Goal: Download file/media

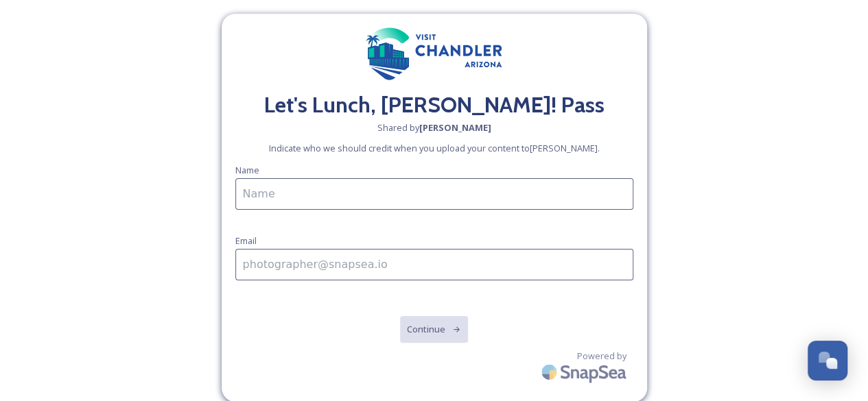
click at [366, 190] on input at bounding box center [434, 194] width 398 height 32
type input "Natalie Mikszta"
click at [309, 275] on input at bounding box center [434, 265] width 398 height 32
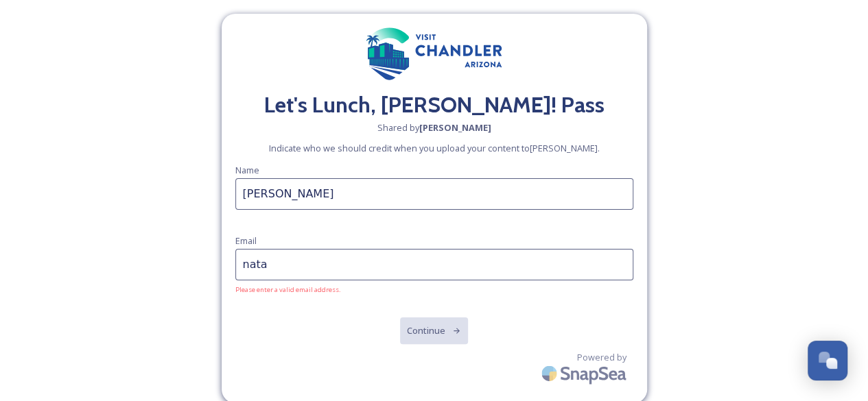
type input "natalie@downtownchandler.org"
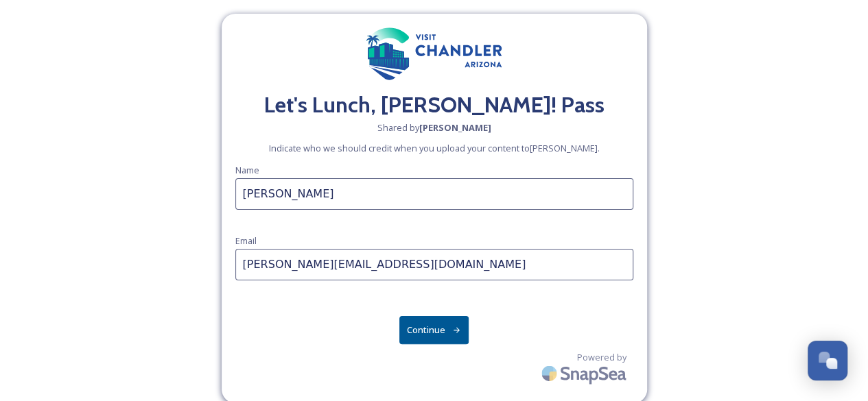
click at [445, 329] on button "Continue" at bounding box center [433, 330] width 69 height 28
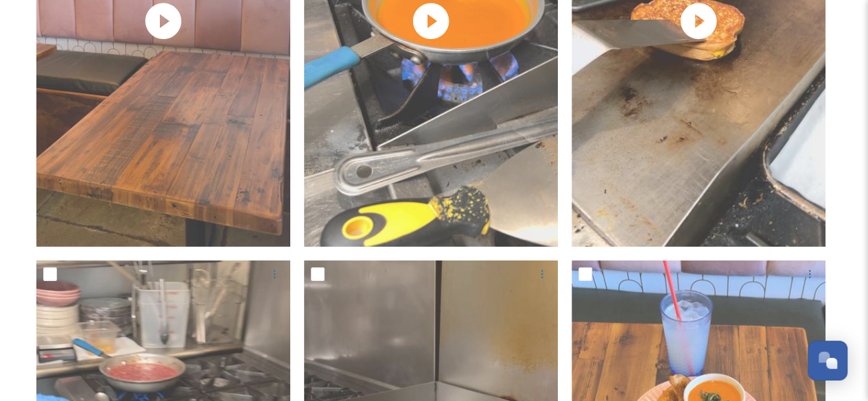
scroll to position [4803, 0]
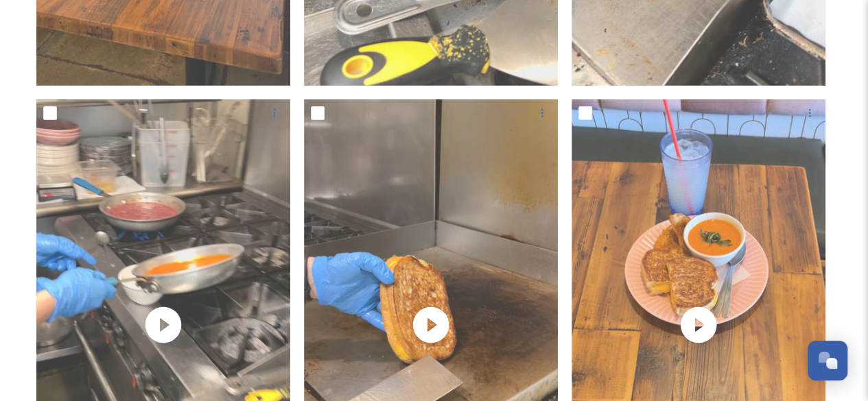
drag, startPoint x: 878, startPoint y: 275, endPoint x: 10, endPoint y: 219, distance: 869.8
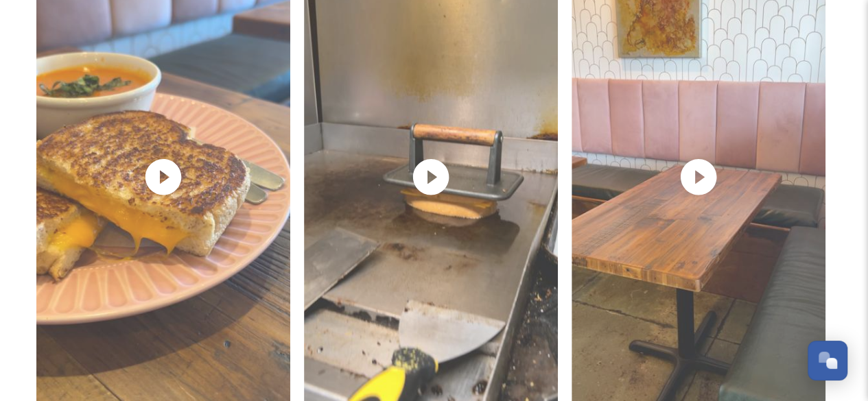
scroll to position [5879, 0]
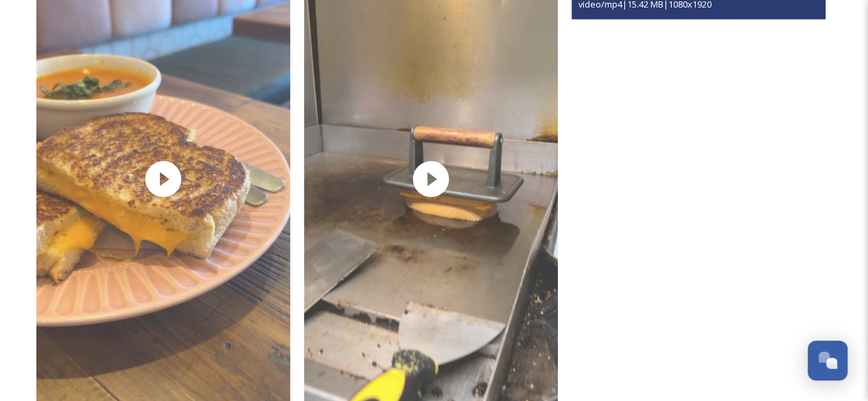
click at [698, 180] on video "Mingle + Graze (2).MP4" at bounding box center [699, 178] width 254 height 451
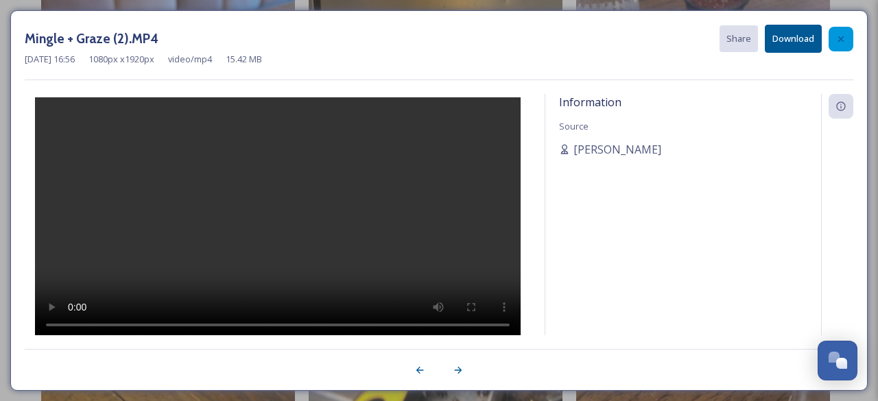
click at [839, 32] on div at bounding box center [841, 39] width 25 height 25
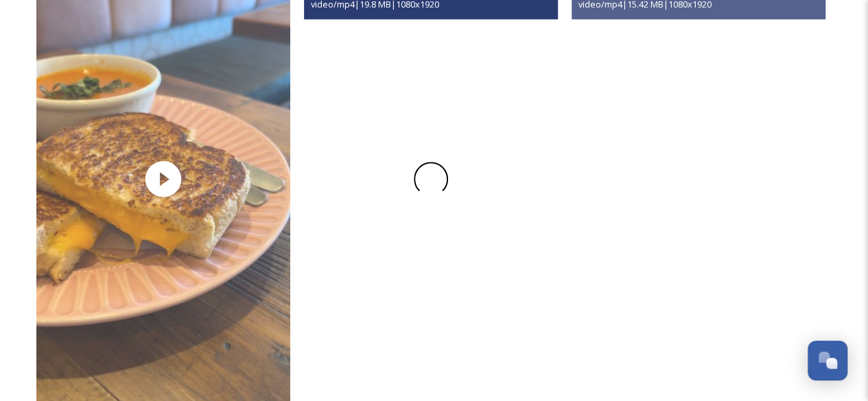
click at [438, 178] on span at bounding box center [431, 179] width 34 height 34
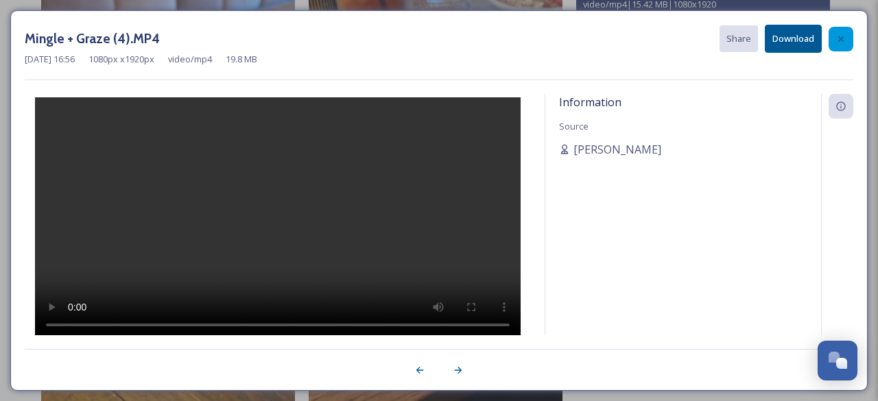
click at [843, 43] on icon at bounding box center [841, 39] width 11 height 11
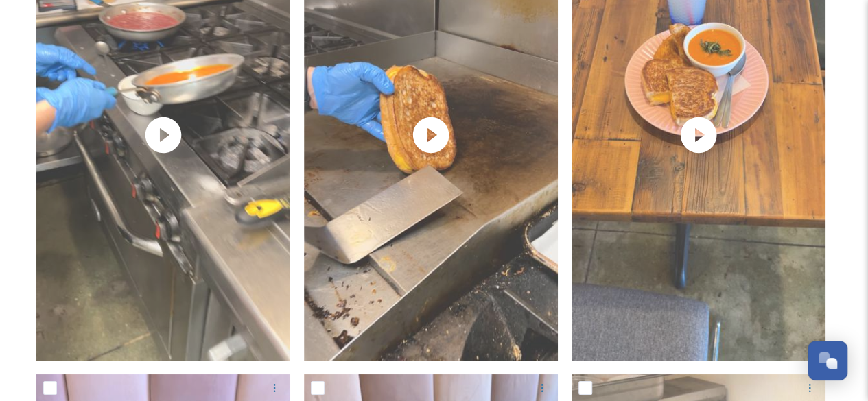
scroll to position [4918, 0]
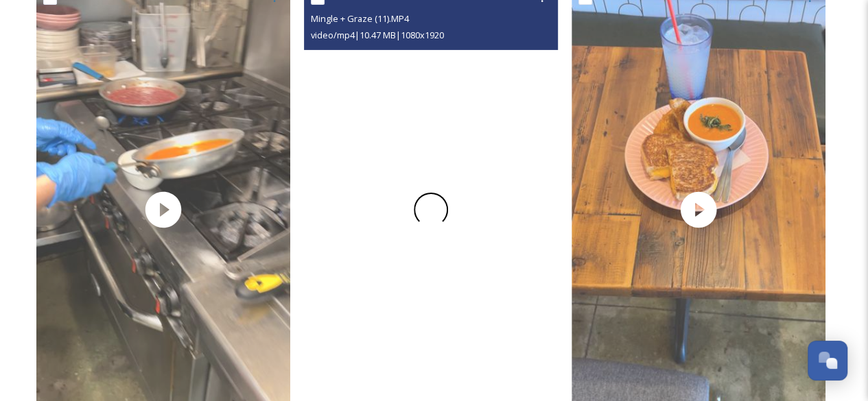
click at [488, 281] on div at bounding box center [431, 209] width 254 height 451
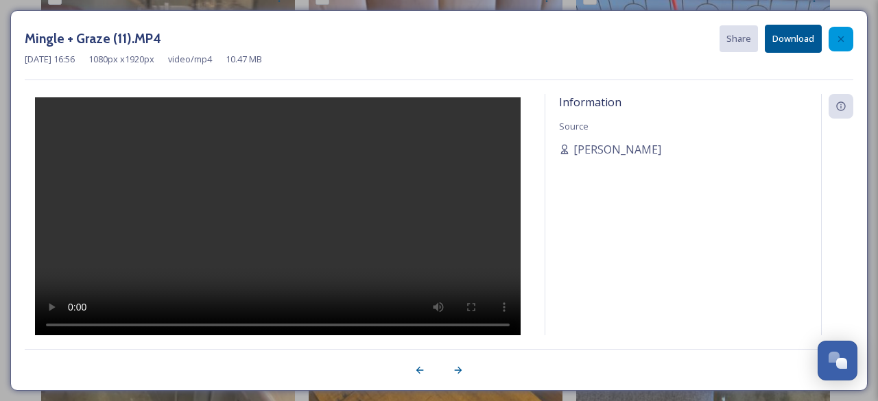
click at [841, 39] on icon at bounding box center [840, 38] width 5 height 5
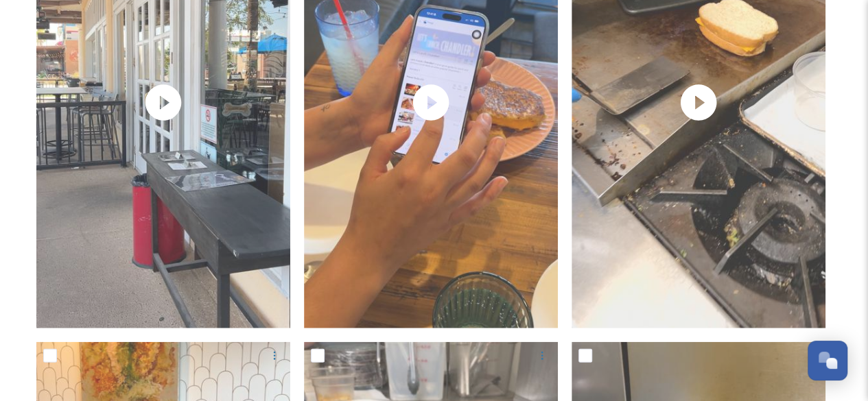
scroll to position [3958, 0]
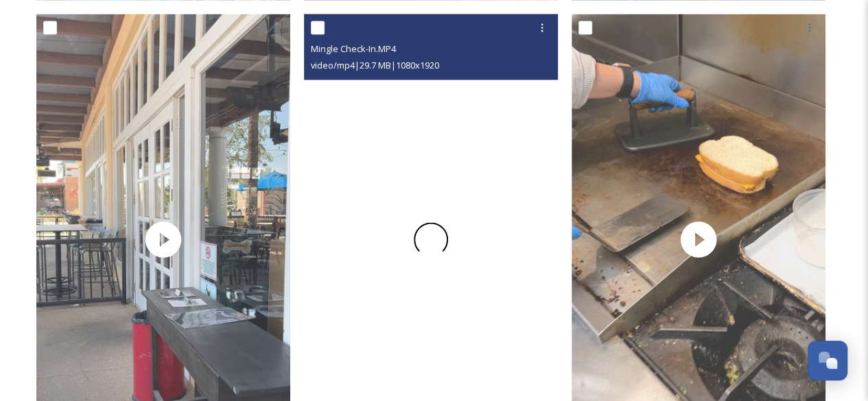
click at [497, 343] on div at bounding box center [431, 239] width 254 height 451
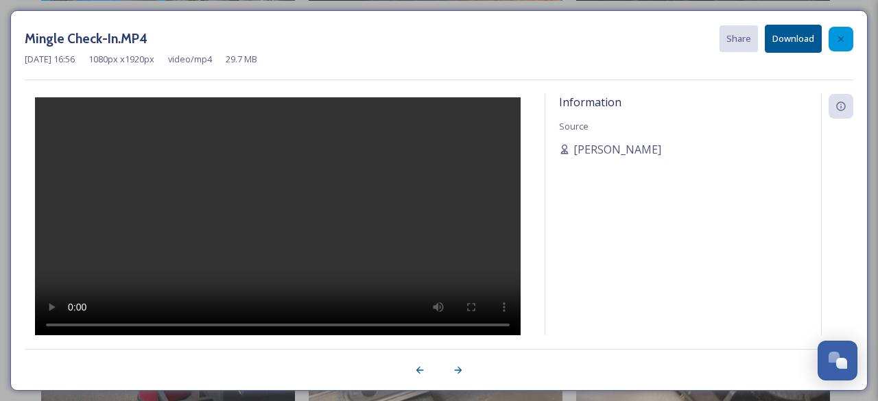
click at [843, 34] on icon at bounding box center [841, 39] width 11 height 11
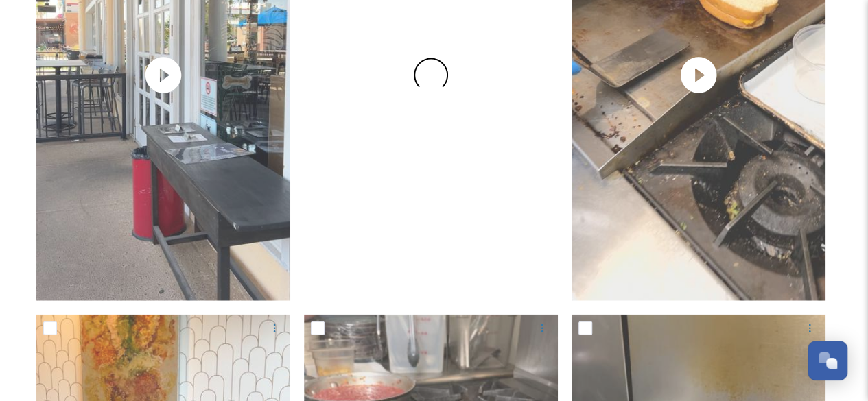
scroll to position [4117, 0]
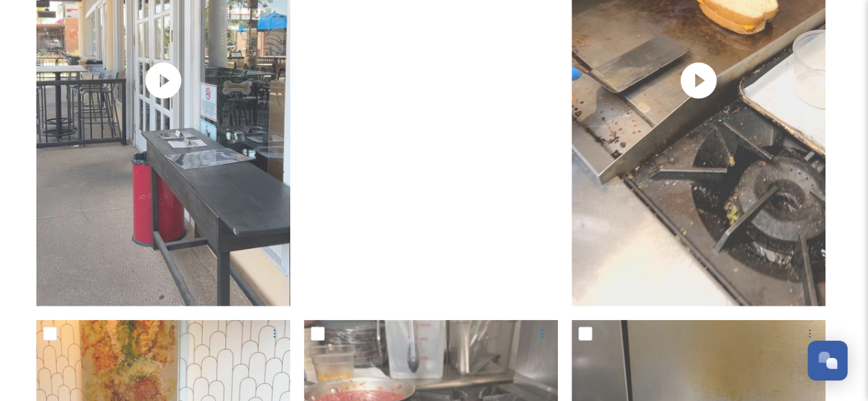
click at [484, 233] on video "Mingle Check-In.MP4" at bounding box center [431, 80] width 254 height 451
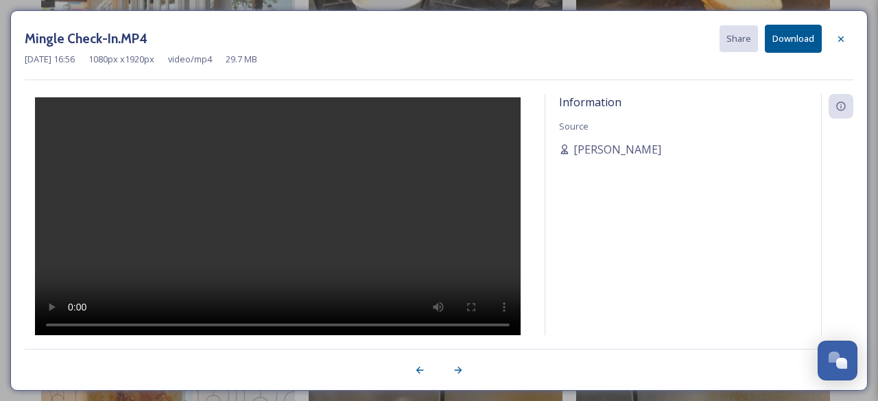
click at [793, 38] on button "Download" at bounding box center [793, 39] width 57 height 28
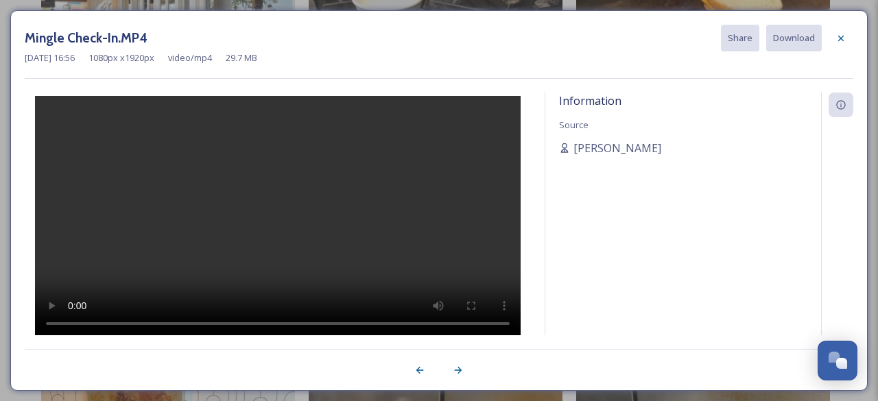
click at [672, 3] on div "Mingle Check-In.MP4 Share Download Aug 15 2025 16:56 1080 px x 1920 px video/mp…" at bounding box center [439, 200] width 878 height 401
click at [847, 30] on div at bounding box center [841, 38] width 25 height 25
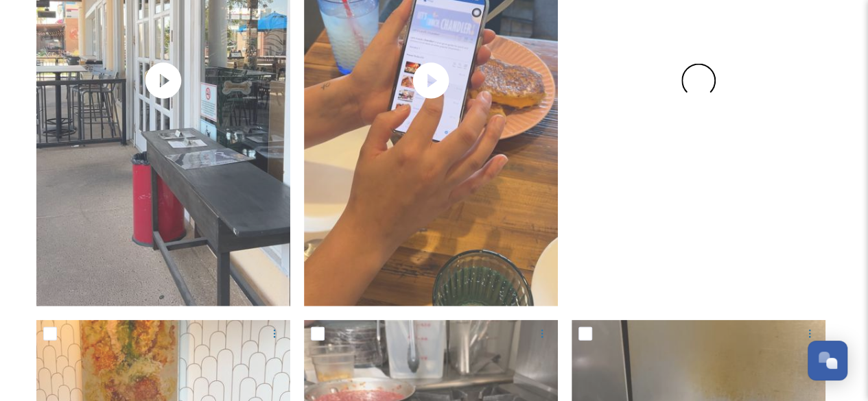
scroll to position [4323, 0]
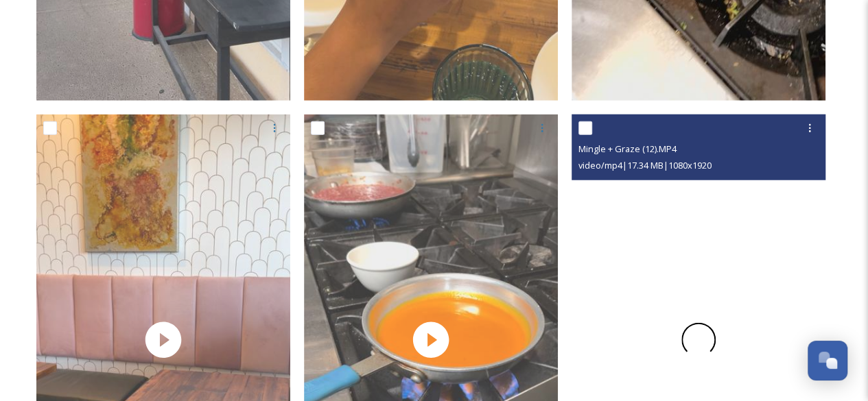
click at [730, 246] on div at bounding box center [699, 340] width 254 height 451
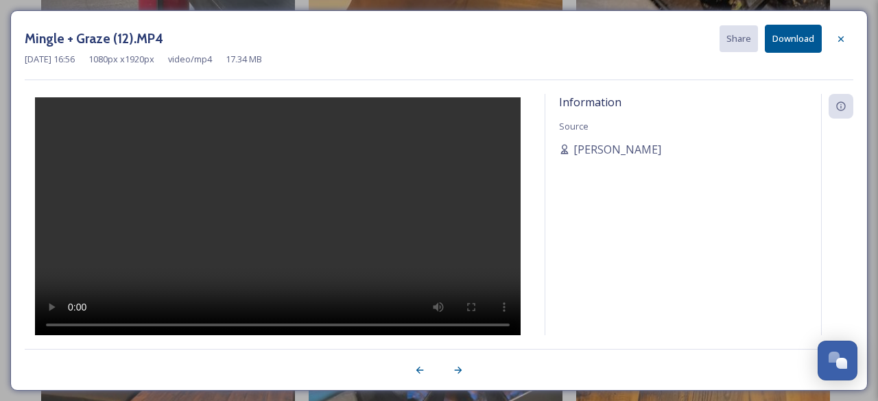
click at [793, 39] on button "Download" at bounding box center [793, 39] width 57 height 28
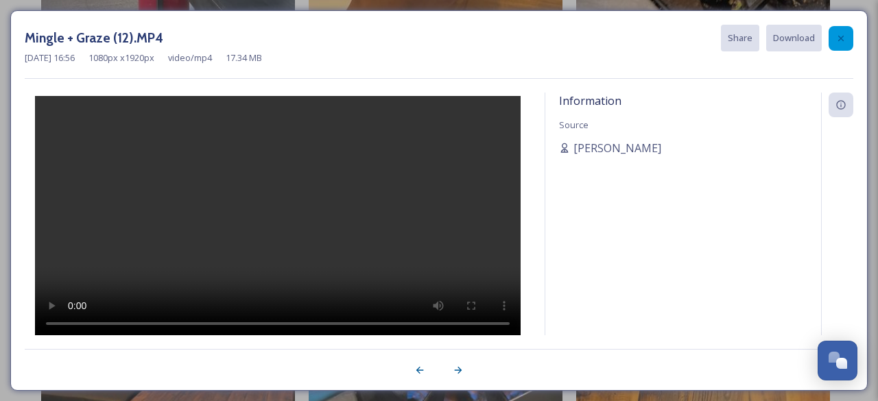
click at [844, 38] on icon at bounding box center [841, 38] width 11 height 11
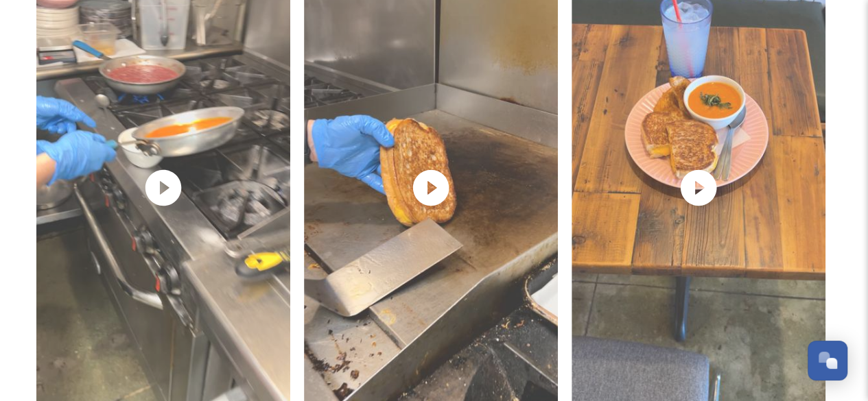
scroll to position [4872, 0]
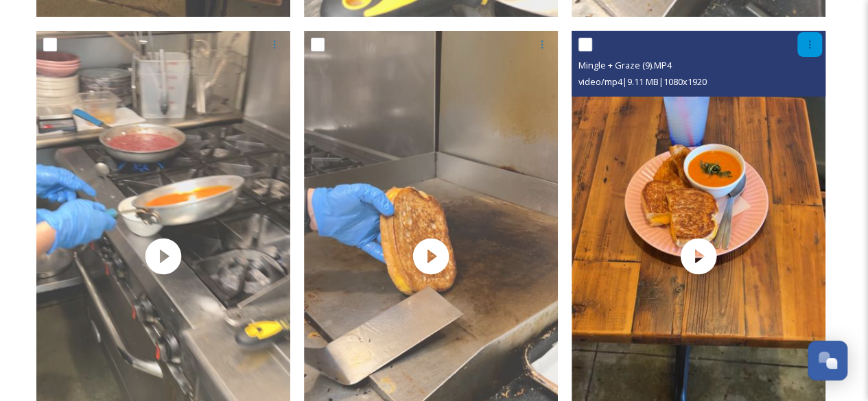
click at [809, 46] on icon at bounding box center [809, 44] width 11 height 11
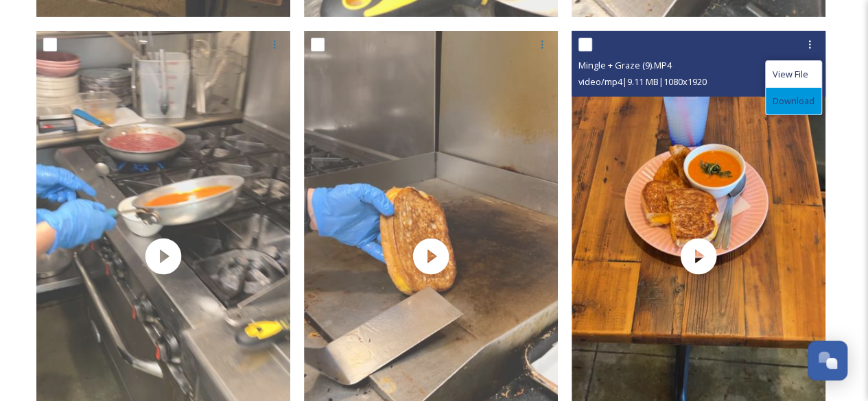
click at [808, 96] on span "Download" at bounding box center [794, 101] width 42 height 13
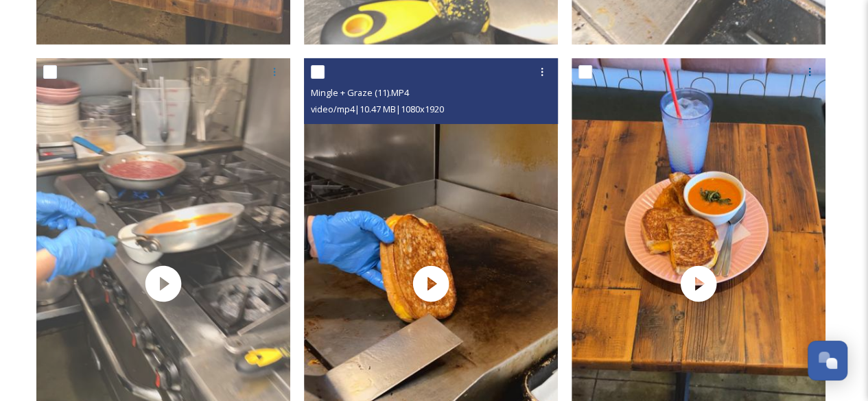
scroll to position [4940, 0]
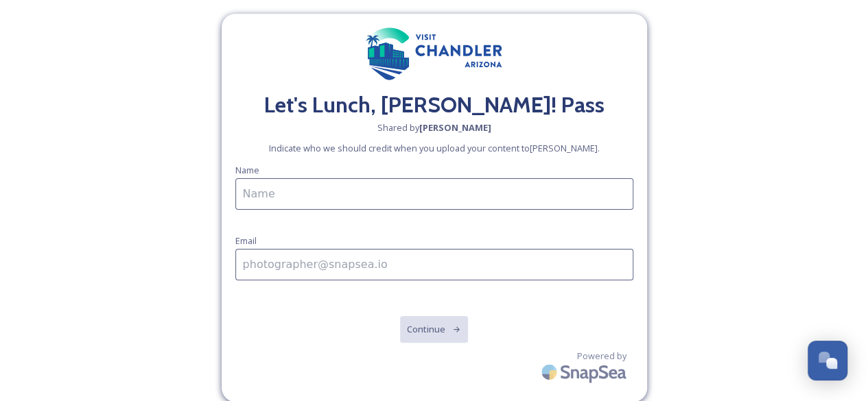
click at [442, 194] on input at bounding box center [434, 194] width 398 height 32
drag, startPoint x: 237, startPoint y: 260, endPoint x: 243, endPoint y: 266, distance: 8.3
click at [237, 260] on input at bounding box center [434, 265] width 398 height 32
click at [803, 286] on div "Let's Lunch, [PERSON_NAME]! Pass Shared by [PERSON_NAME] Indicate who we should…" at bounding box center [434, 208] width 868 height 416
